Goal: Navigation & Orientation: Find specific page/section

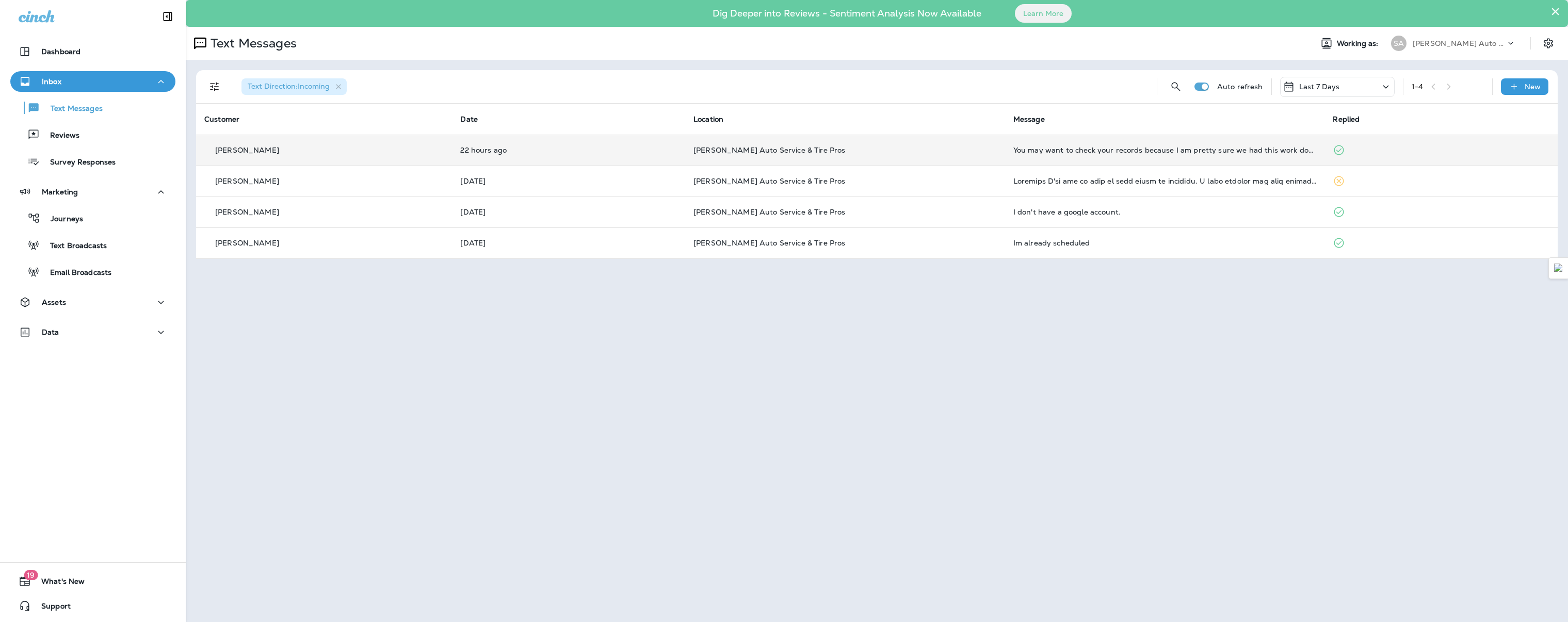
click at [610, 158] on td "22 hours ago" at bounding box center [569, 150] width 233 height 31
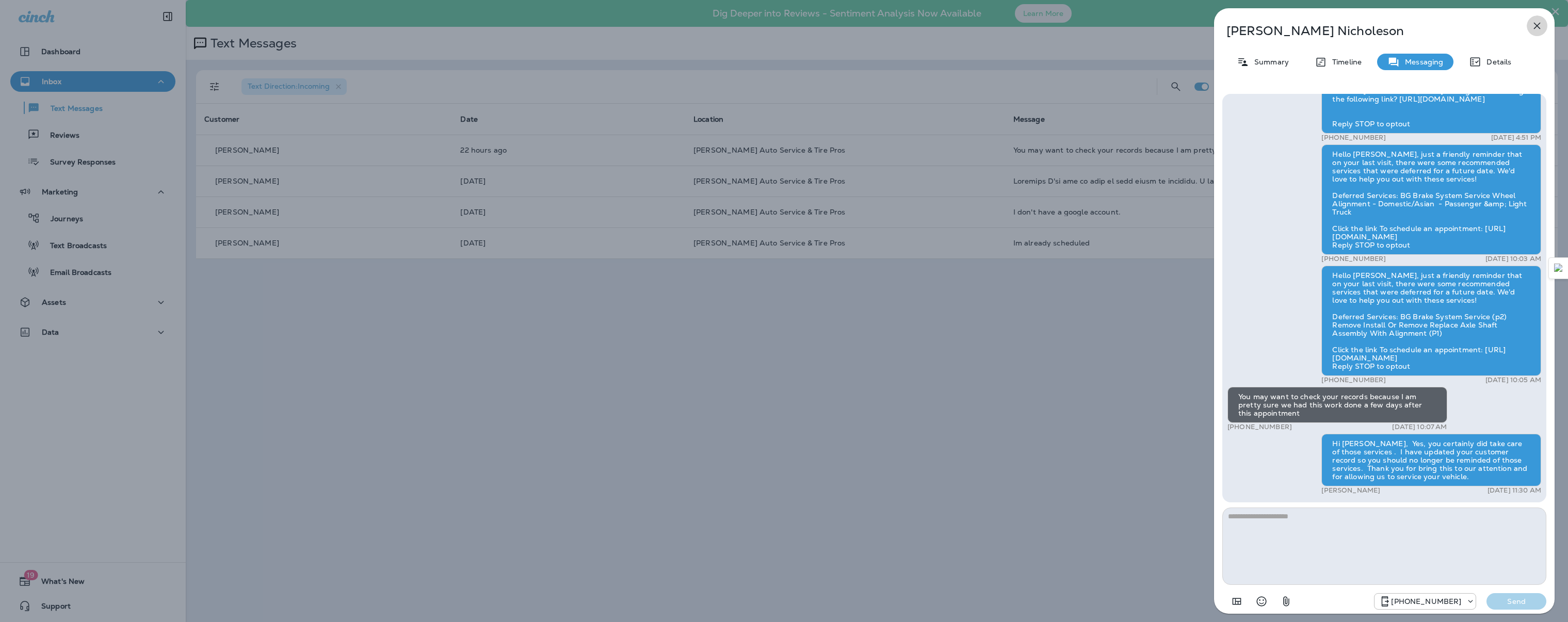
click at [1531, 24] on icon "button" at bounding box center [1537, 26] width 12 height 12
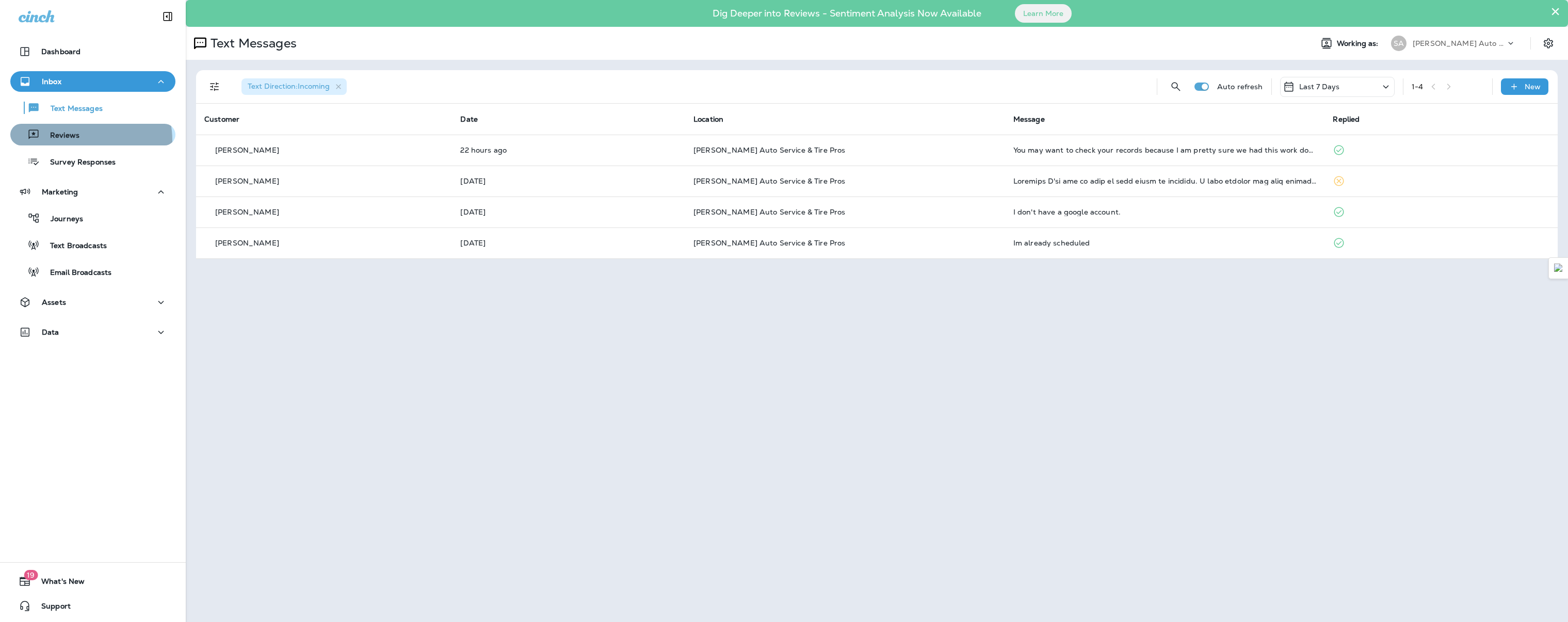
click at [82, 141] on div "Reviews" at bounding box center [93, 135] width 157 height 15
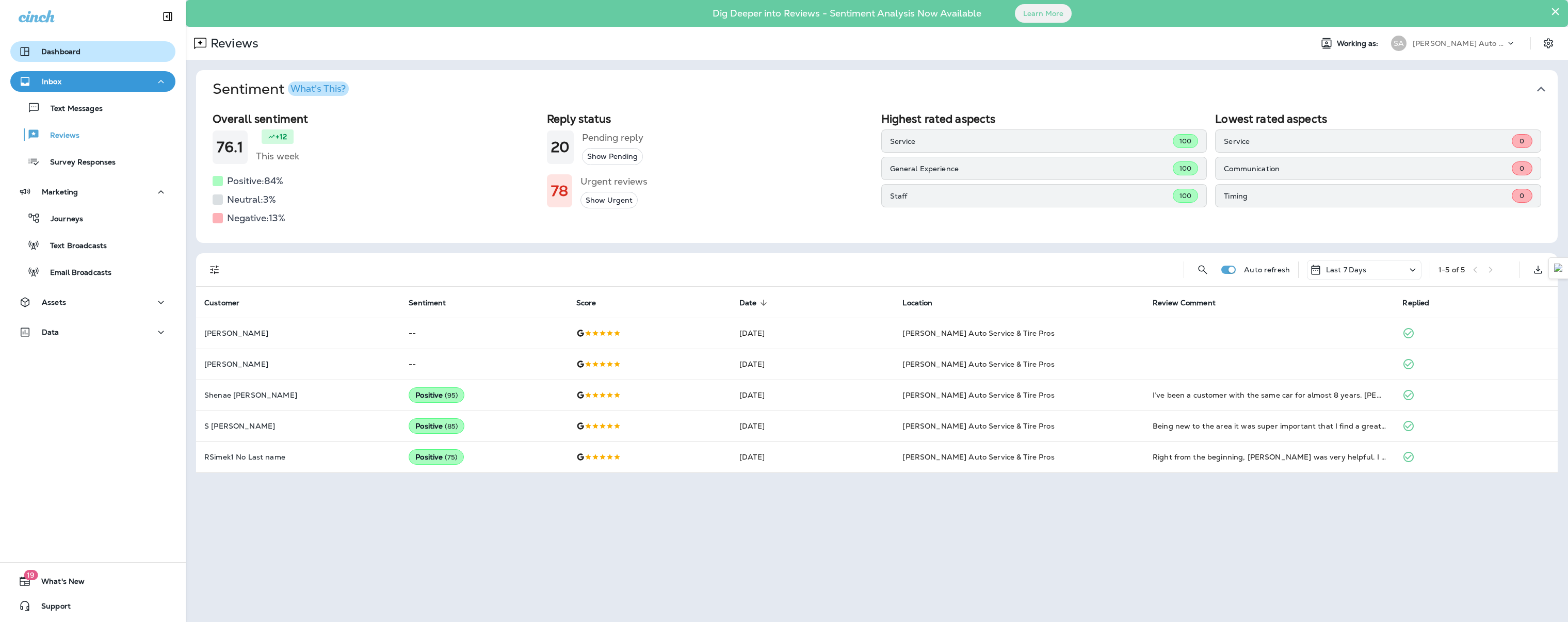
click at [64, 46] on div "Dashboard" at bounding box center [50, 52] width 62 height 12
